Goal: Information Seeking & Learning: Learn about a topic

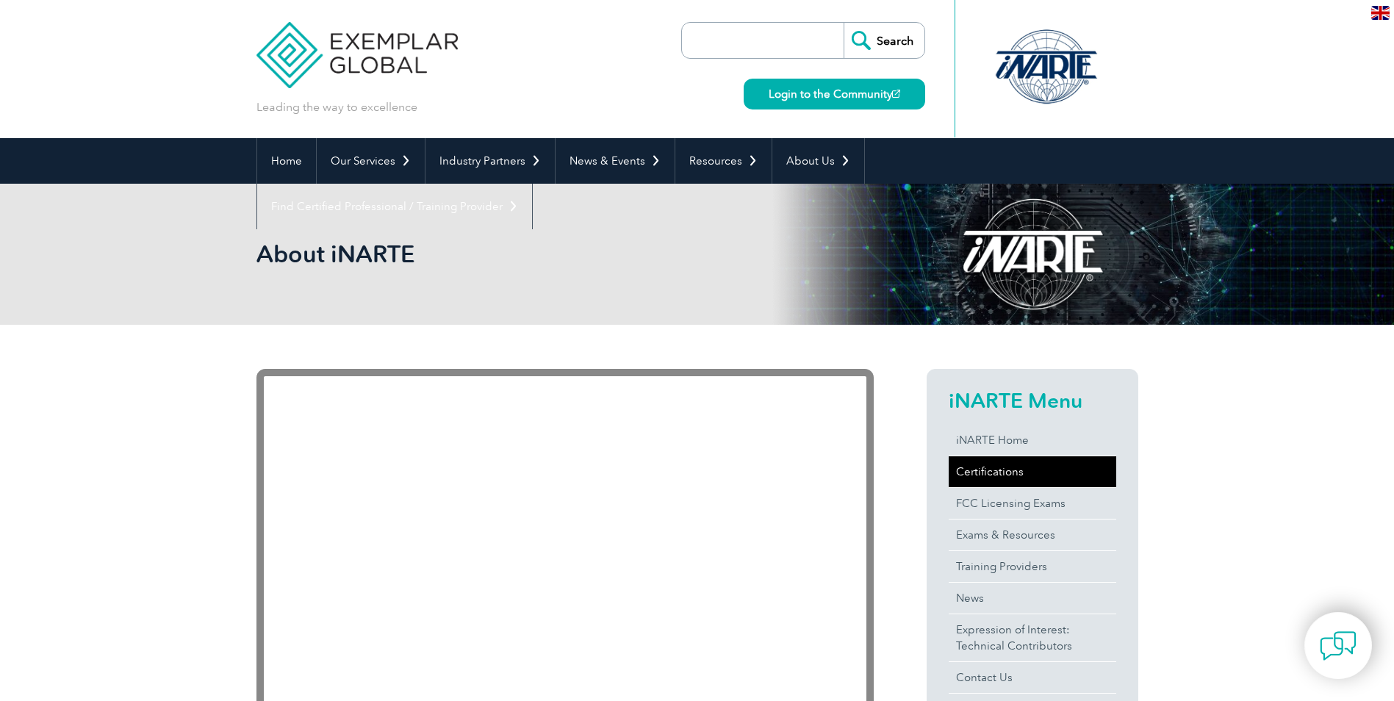
click at [1005, 467] on link "Certifications" at bounding box center [1032, 471] width 168 height 31
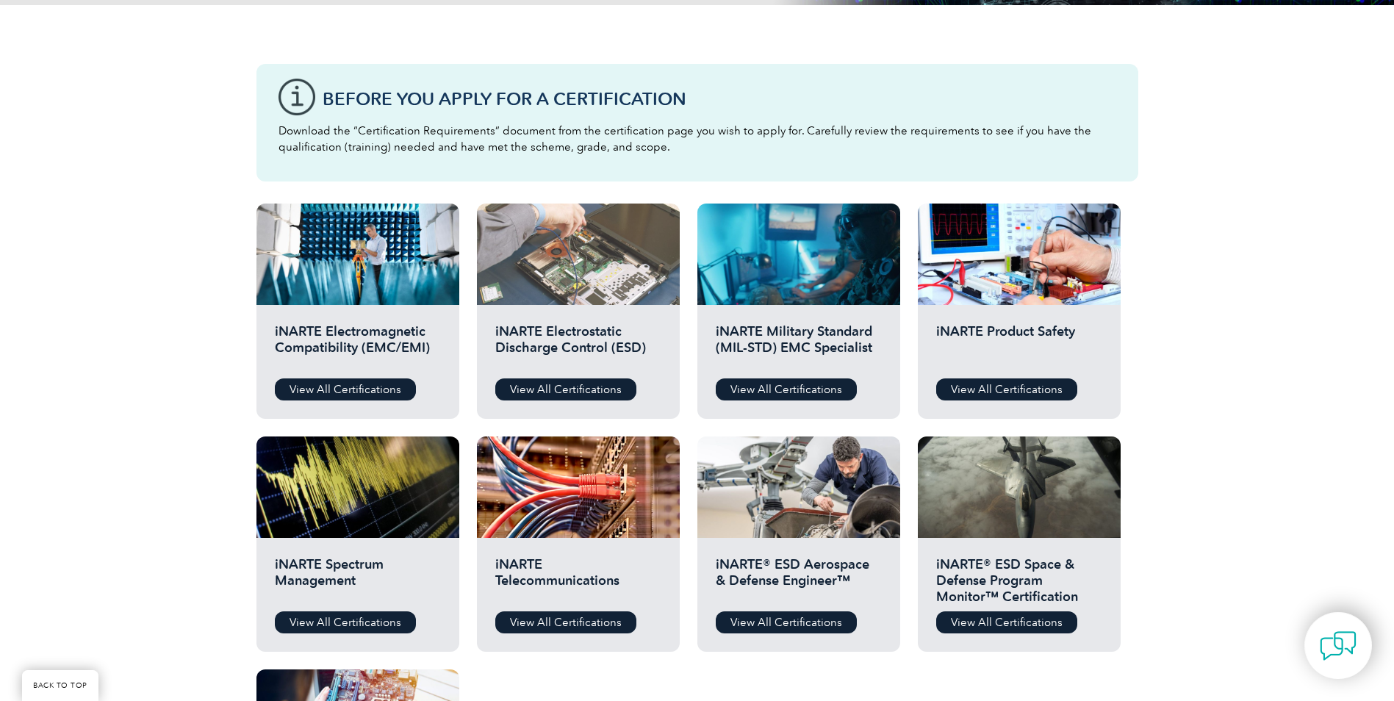
scroll to position [367, 0]
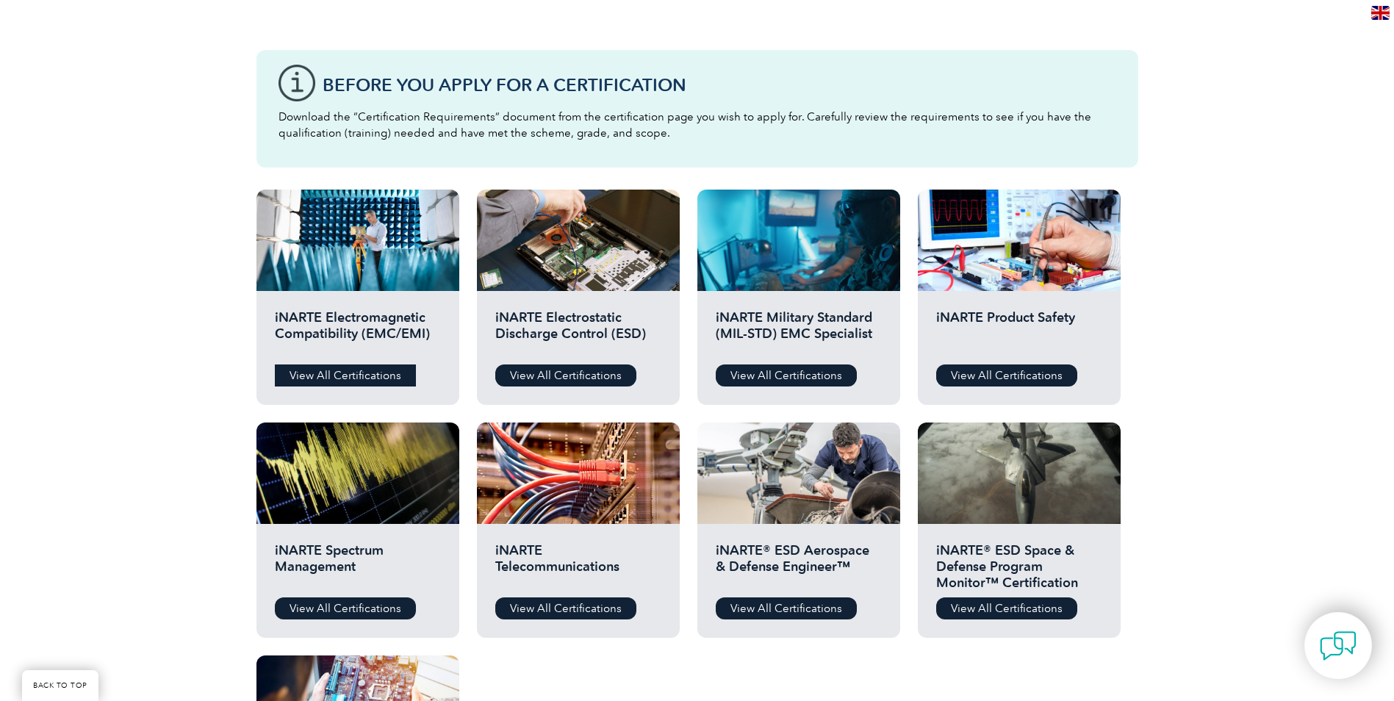
click at [357, 377] on link "View All Certifications" at bounding box center [345, 375] width 141 height 22
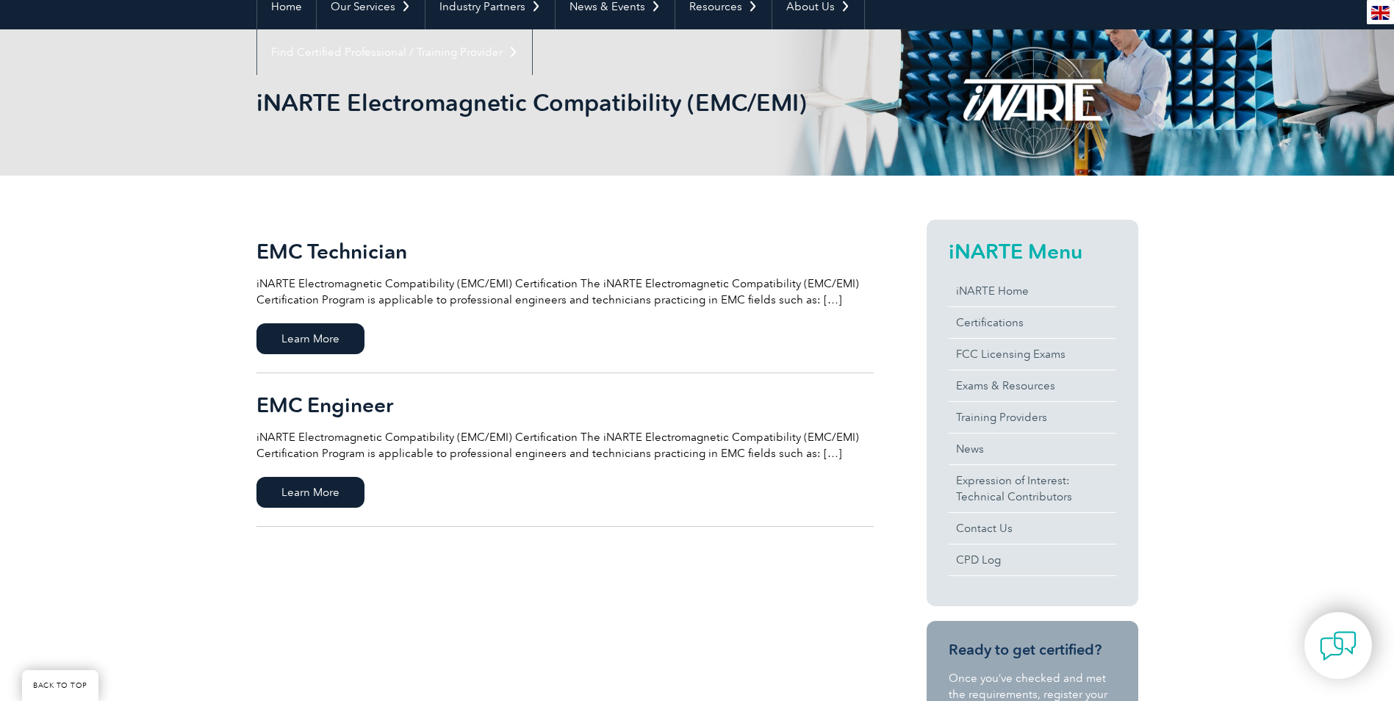
scroll to position [220, 0]
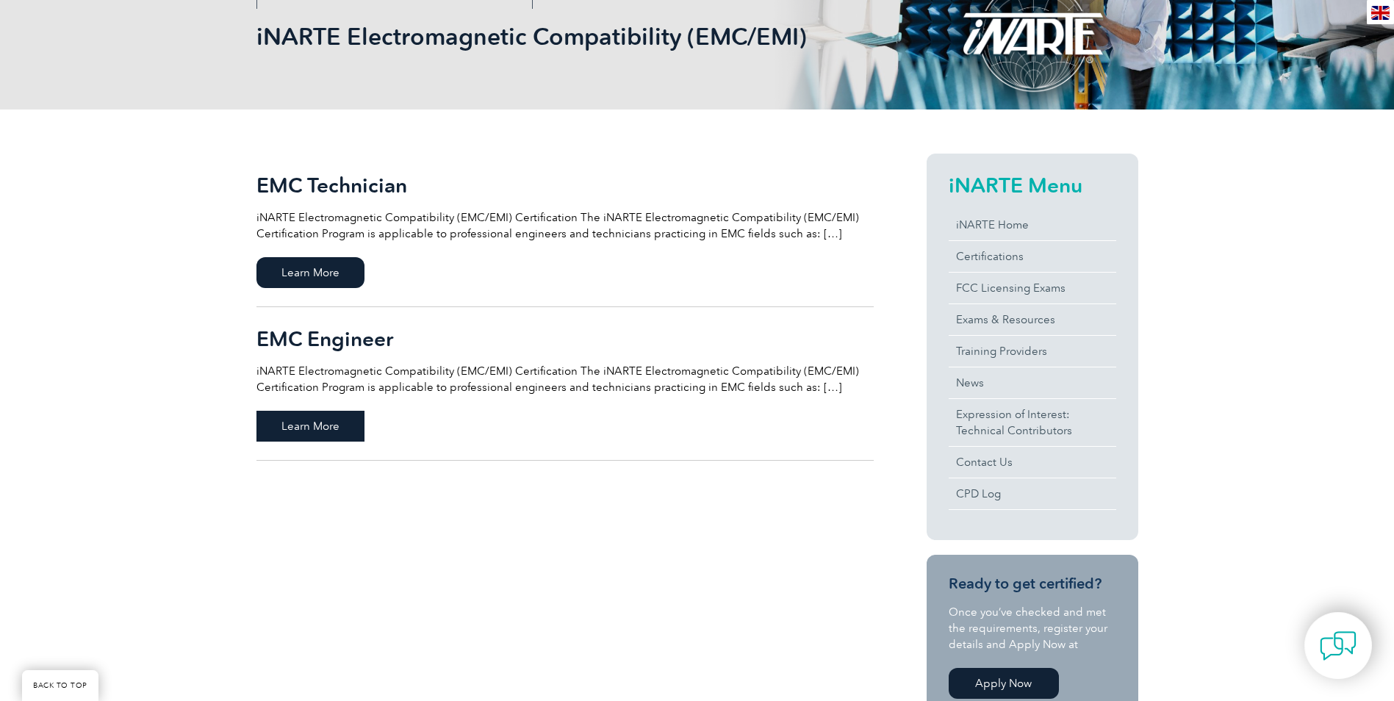
click at [315, 433] on span "Learn More" at bounding box center [310, 426] width 108 height 31
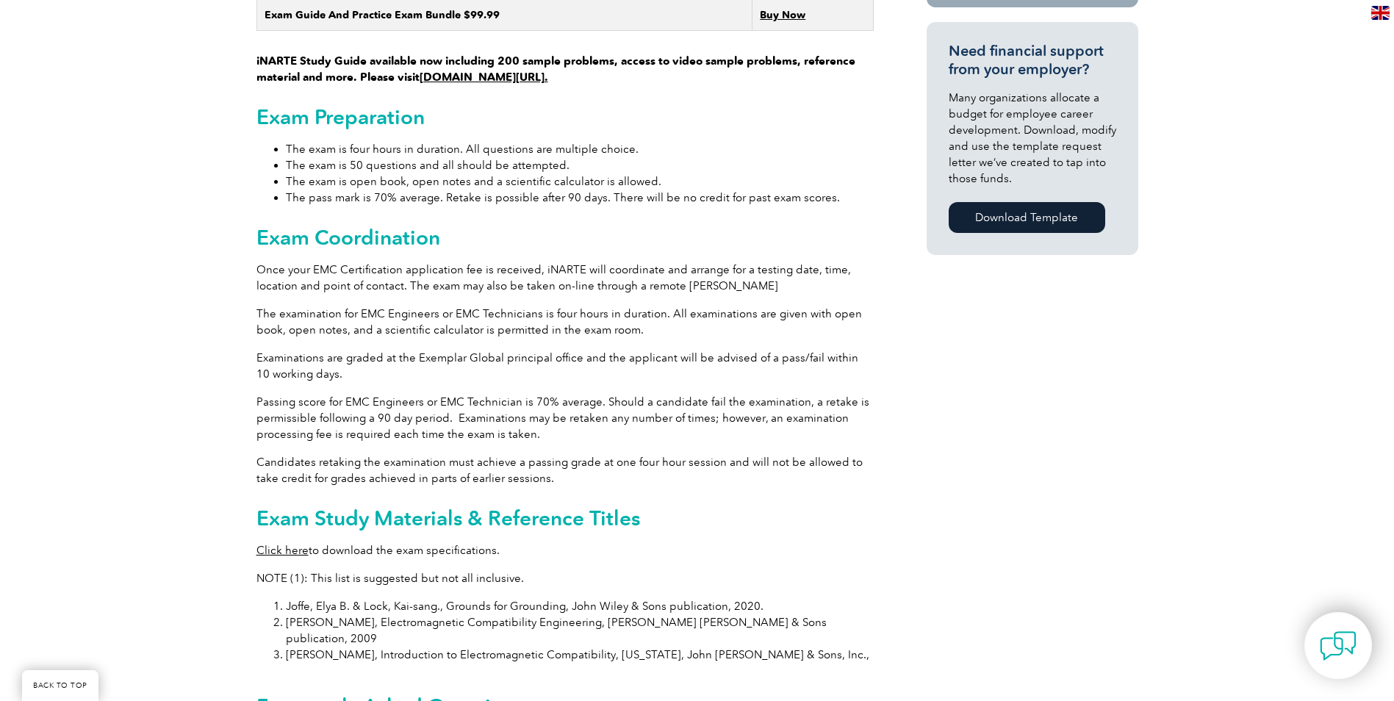
scroll to position [965, 0]
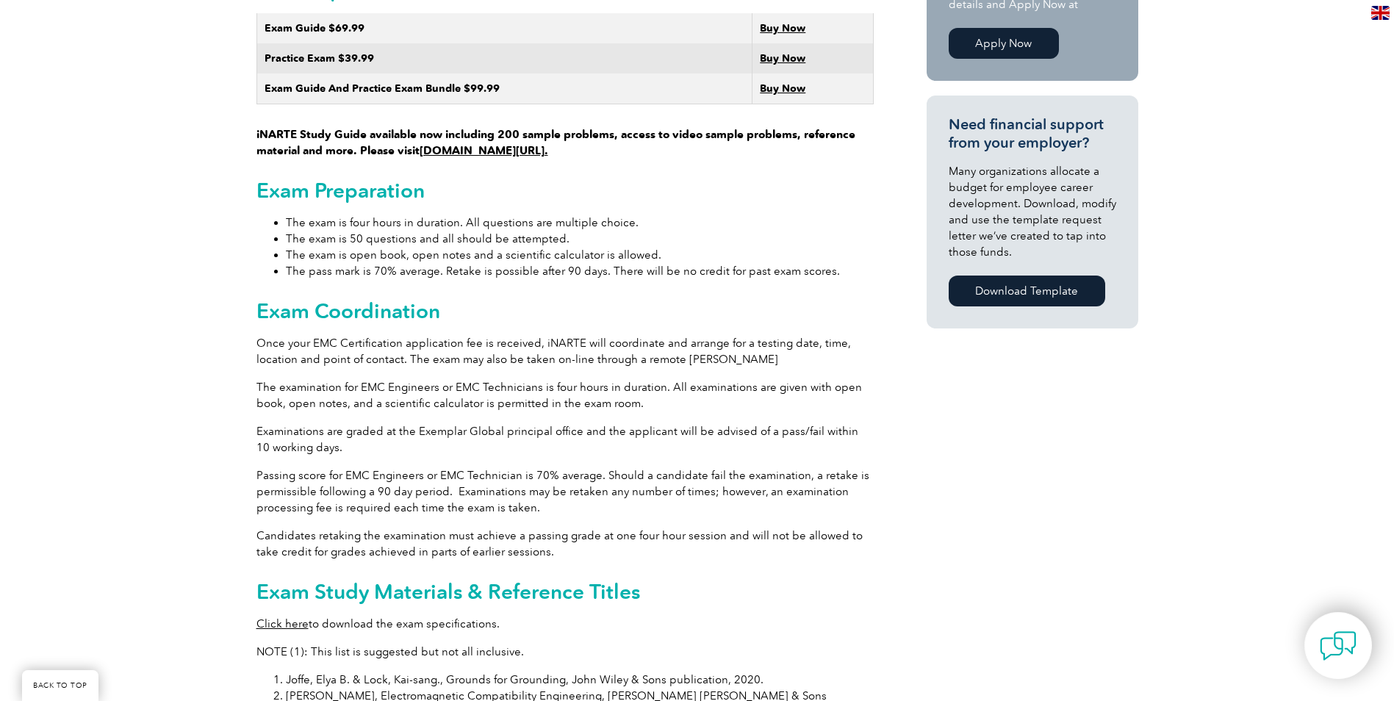
click at [1081, 456] on div "General Overview iNARTE Electromagnetic Compatibility (EMC/EMI) Certification T…" at bounding box center [697, 364] width 882 height 1998
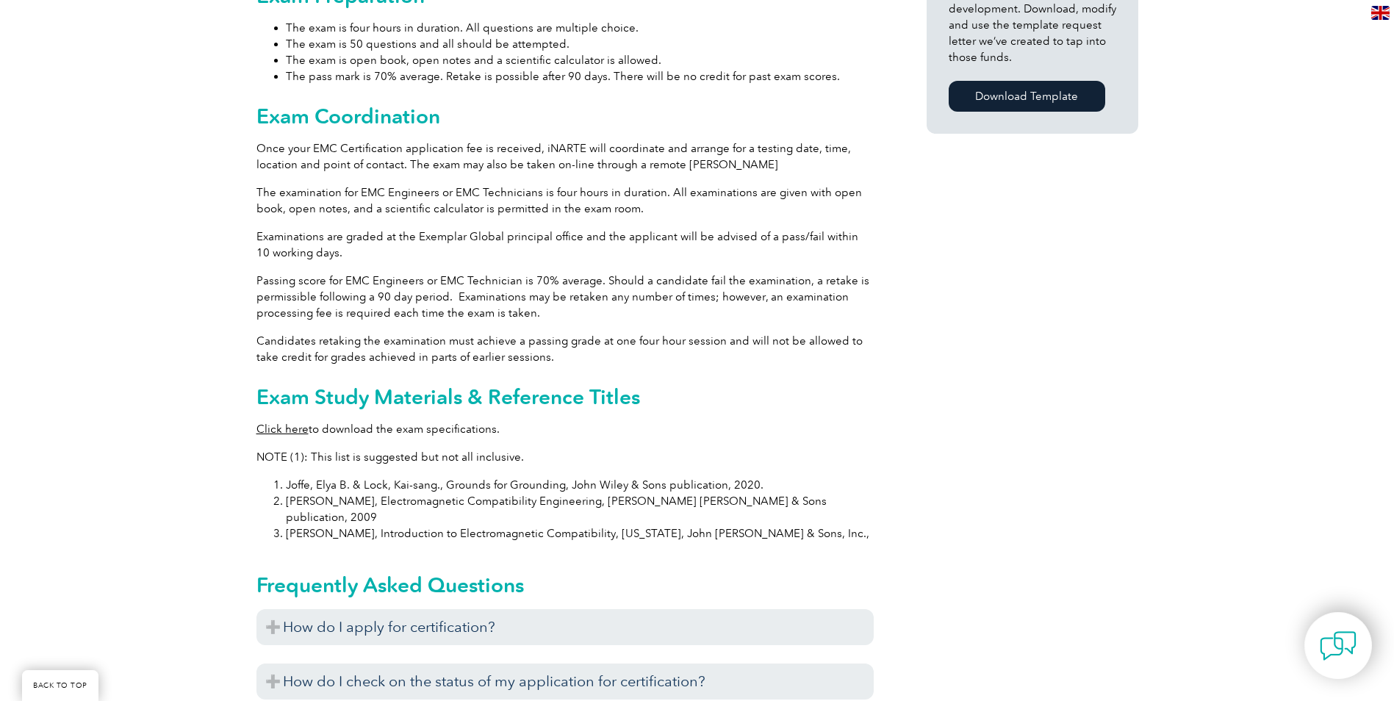
scroll to position [1185, 0]
